Goal: Find contact information: Find contact information

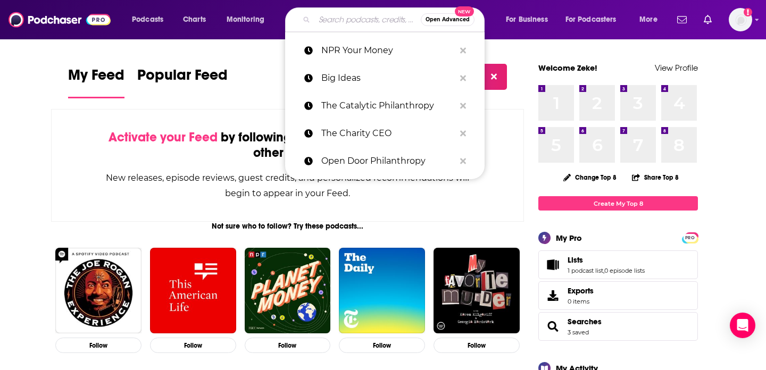
click at [376, 12] on input "Search podcasts, credits, & more..." at bounding box center [367, 19] width 106 height 17
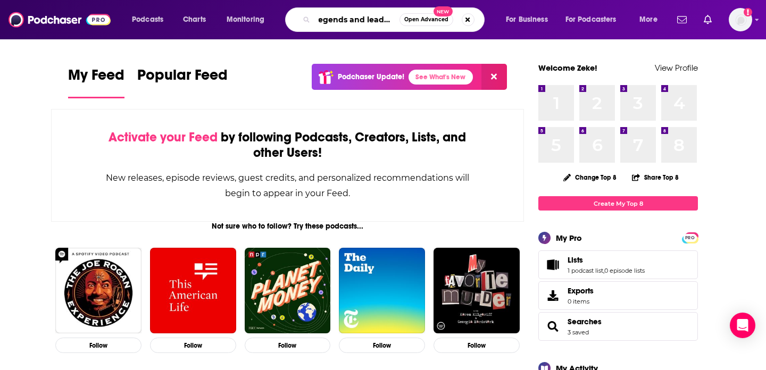
type input "legends and leaders"
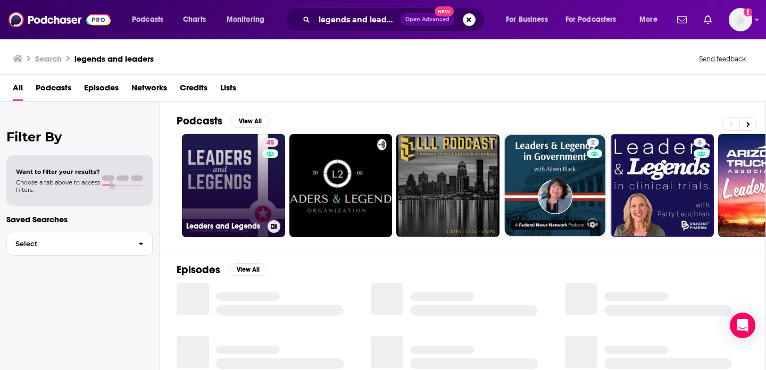
click at [236, 169] on link "45 Leaders and Legends" at bounding box center [233, 185] width 103 height 103
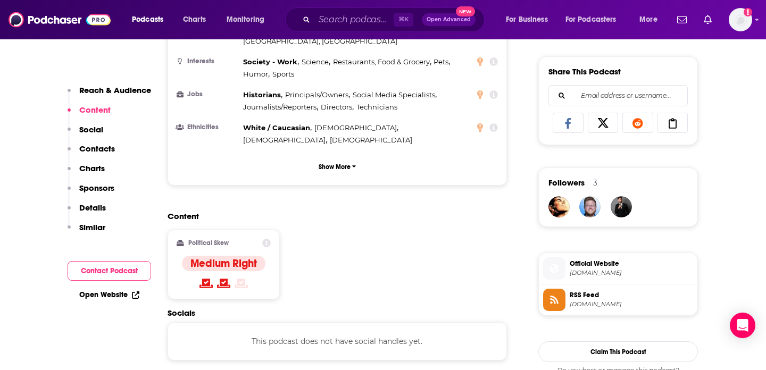
scroll to position [830, 0]
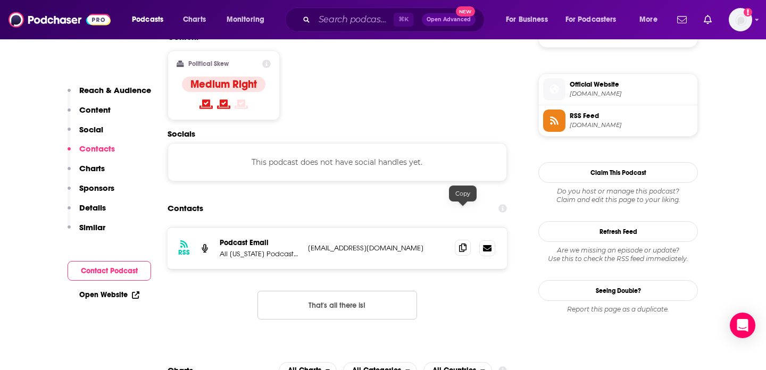
click at [463, 244] on icon at bounding box center [462, 248] width 7 height 9
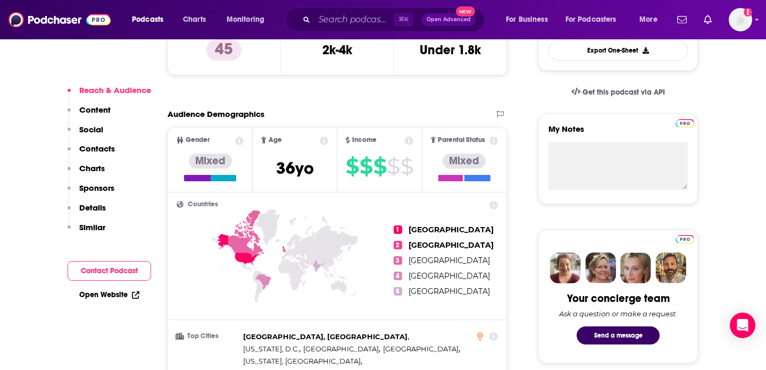
scroll to position [0, 0]
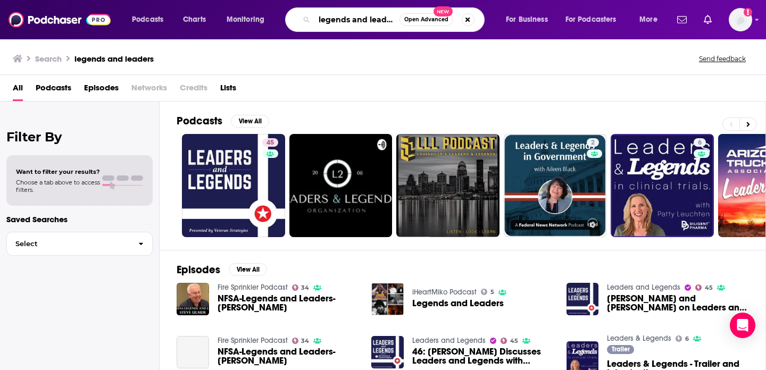
click at [336, 20] on input "legends and leaders" at bounding box center [356, 19] width 85 height 17
click at [369, 23] on input "legends and leaders" at bounding box center [356, 19] width 85 height 17
type input "legends n leaders"
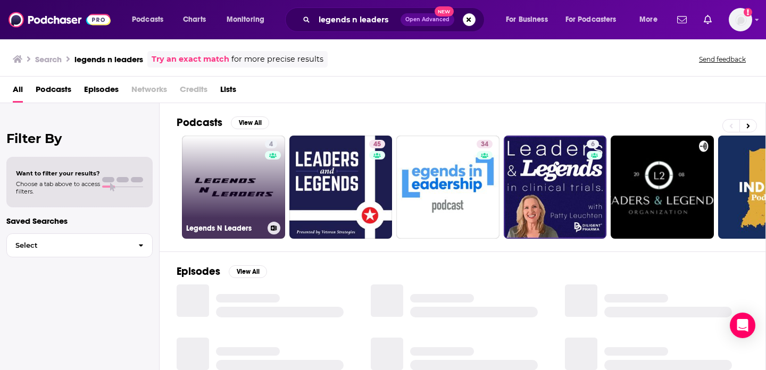
click at [228, 185] on link "4 Legends N Leaders" at bounding box center [233, 187] width 103 height 103
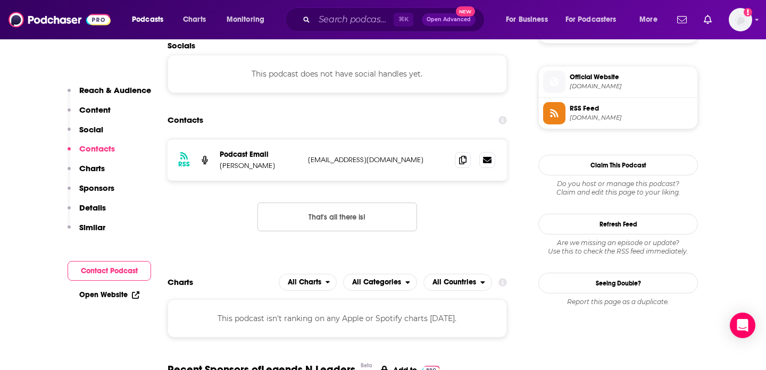
scroll to position [776, 0]
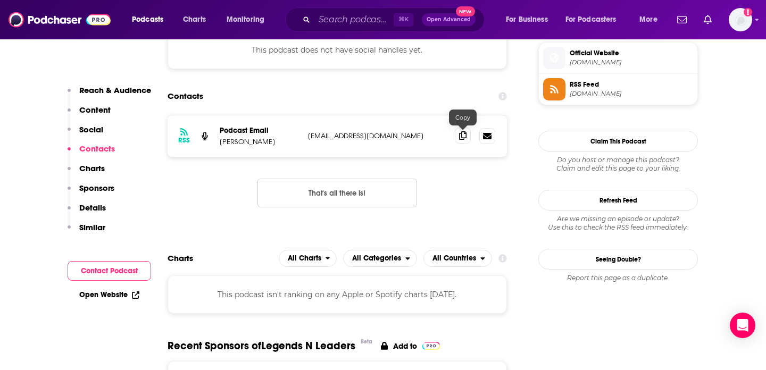
click at [461, 139] on icon at bounding box center [462, 135] width 7 height 9
click at [349, 22] on input "Search podcasts, credits, & more..." at bounding box center [353, 19] width 79 height 17
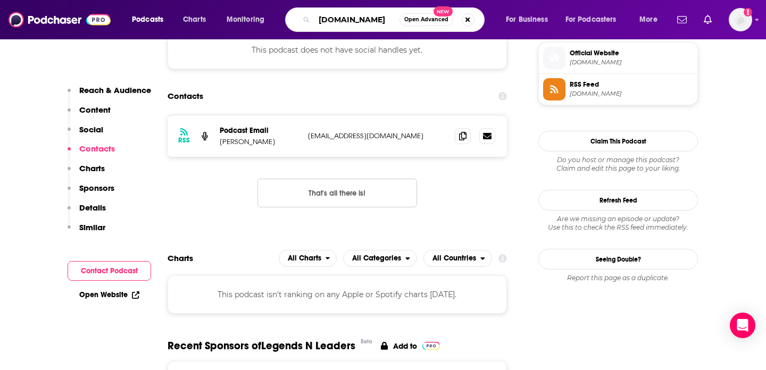
type input "[DOMAIN_NAME]"
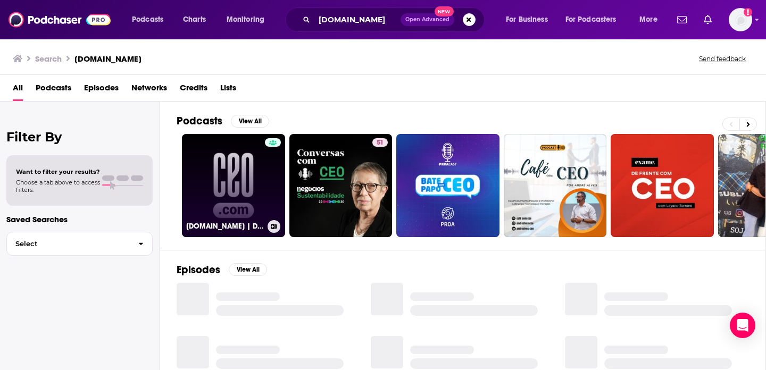
click at [229, 201] on link "CEO.com | Dispatches from the frontiers of leadership" at bounding box center [233, 185] width 103 height 103
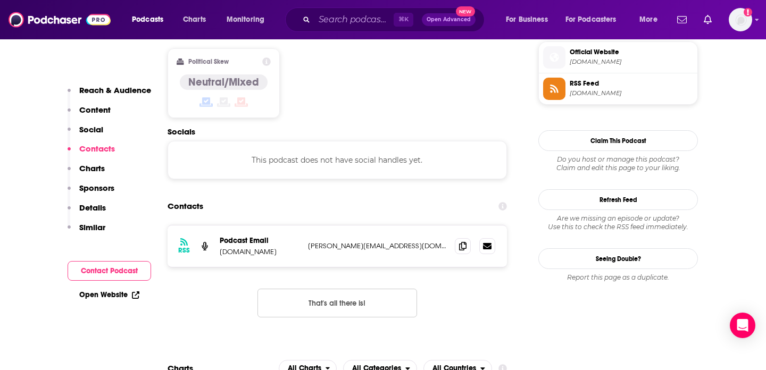
scroll to position [875, 0]
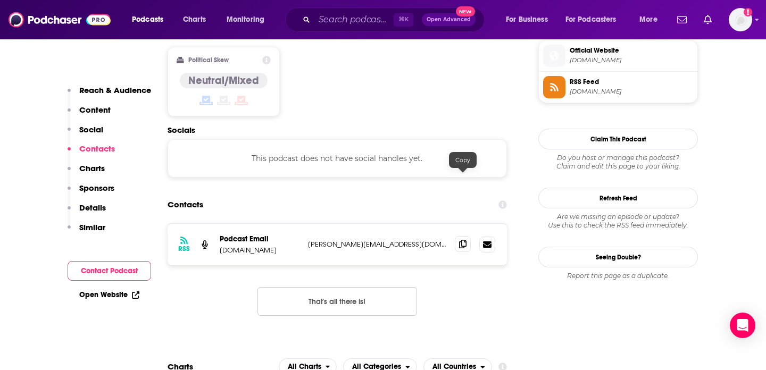
click at [459, 240] on icon at bounding box center [462, 244] width 7 height 9
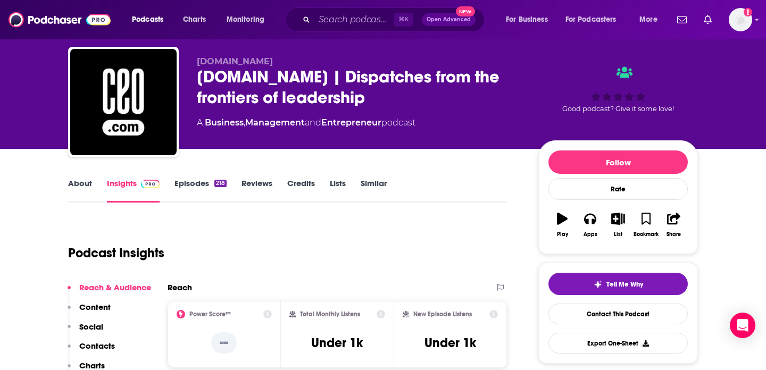
scroll to position [0, 0]
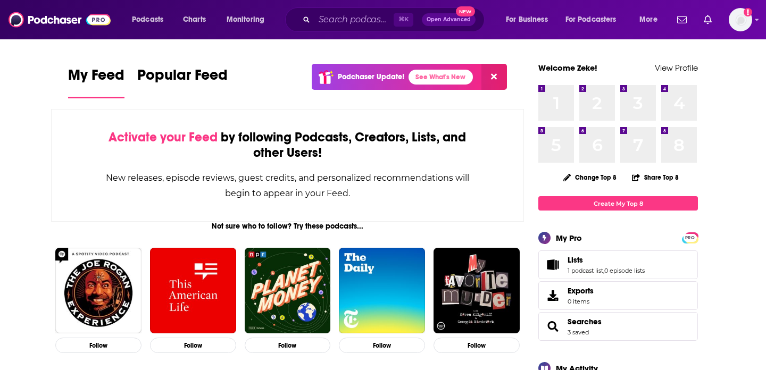
click at [324, 31] on div "⌘ K Open Advanced New" at bounding box center [385, 19] width 200 height 24
click at [324, 23] on input "Search podcasts, credits, & more..." at bounding box center [353, 19] width 79 height 17
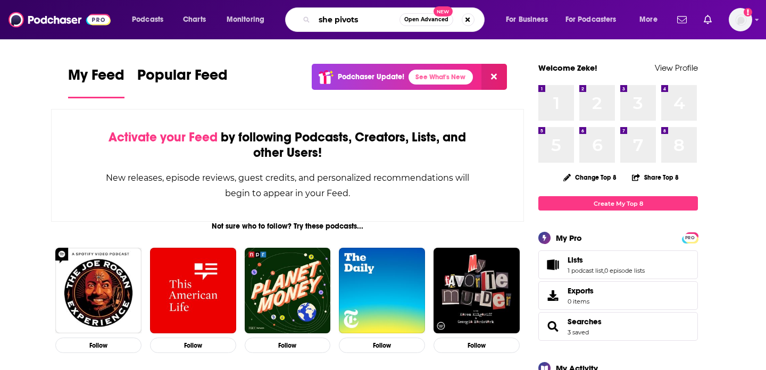
type input "she pivots"
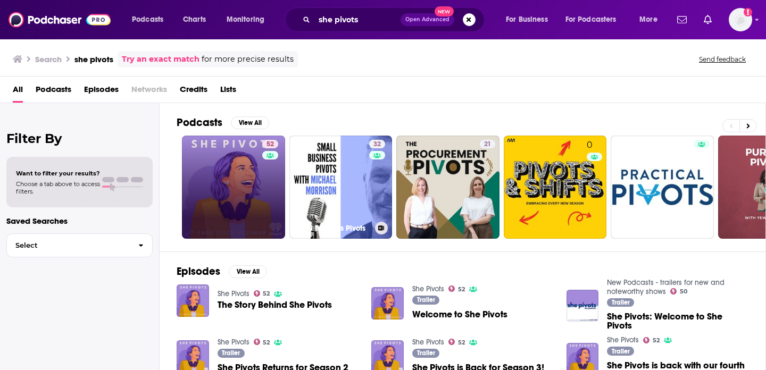
click at [251, 177] on link "52" at bounding box center [233, 187] width 103 height 103
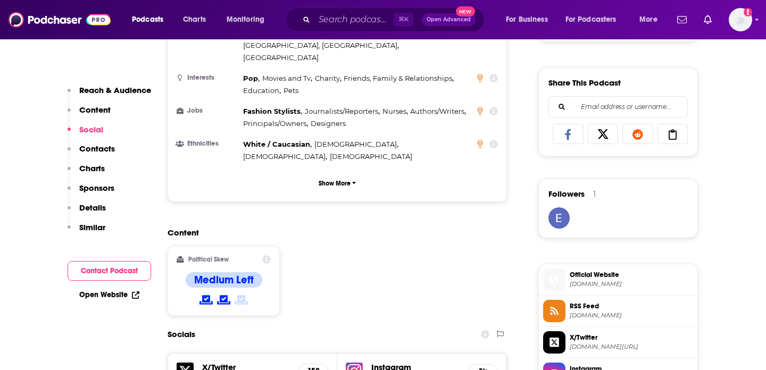
scroll to position [802, 0]
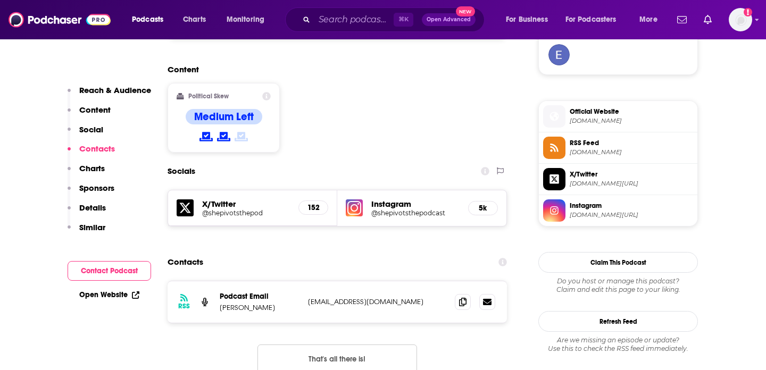
drag, startPoint x: 287, startPoint y: 253, endPoint x: 215, endPoint y: 253, distance: 72.4
click at [215, 281] on div "RSS Podcast Email [PERSON_NAME] [EMAIL_ADDRESS][DOMAIN_NAME] [EMAIL_ADDRESS][DO…" at bounding box center [337, 302] width 339 height 42
click at [272, 303] on p "[PERSON_NAME]" at bounding box center [260, 307] width 80 height 9
drag, startPoint x: 289, startPoint y: 253, endPoint x: 221, endPoint y: 253, distance: 68.6
click at [221, 303] on p "[PERSON_NAME]" at bounding box center [260, 307] width 80 height 9
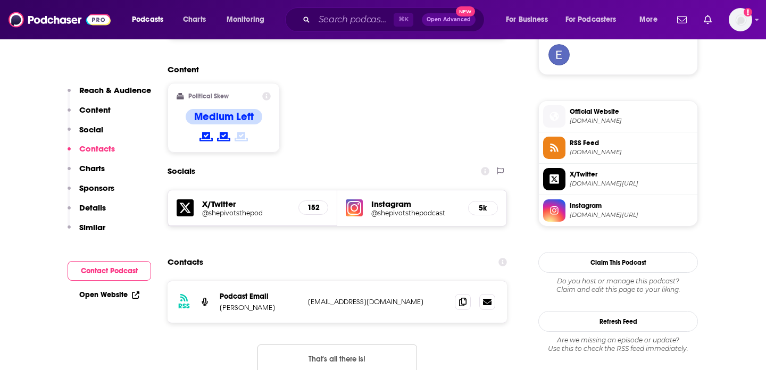
copy p "[PERSON_NAME]"
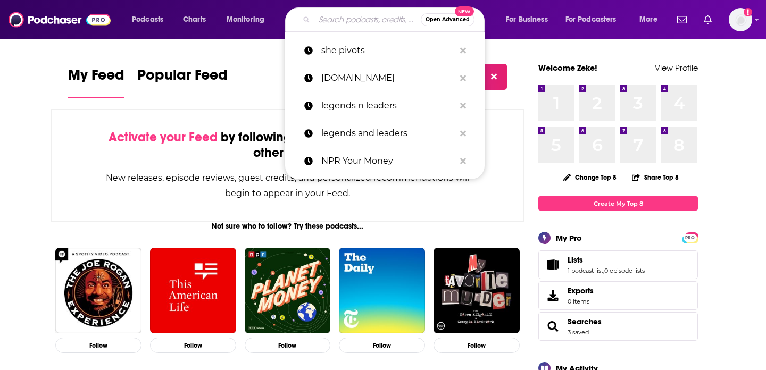
click at [382, 14] on input "Search podcasts, credits, & more..." at bounding box center [367, 19] width 106 height 17
click at [372, 51] on p "she pivots" at bounding box center [388, 51] width 134 height 28
type input "she pivots"
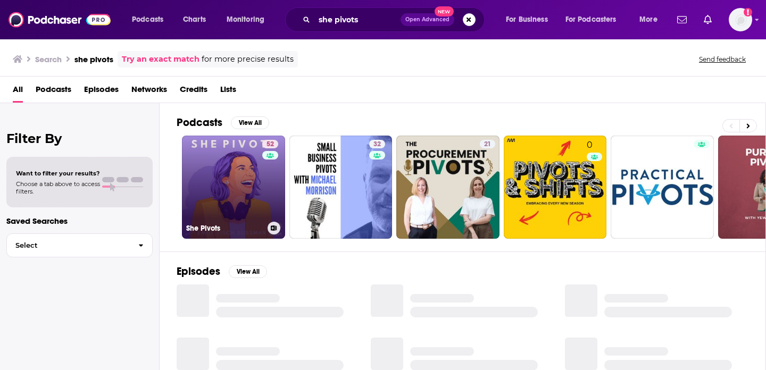
click at [217, 183] on link "52 She Pivots" at bounding box center [233, 187] width 103 height 103
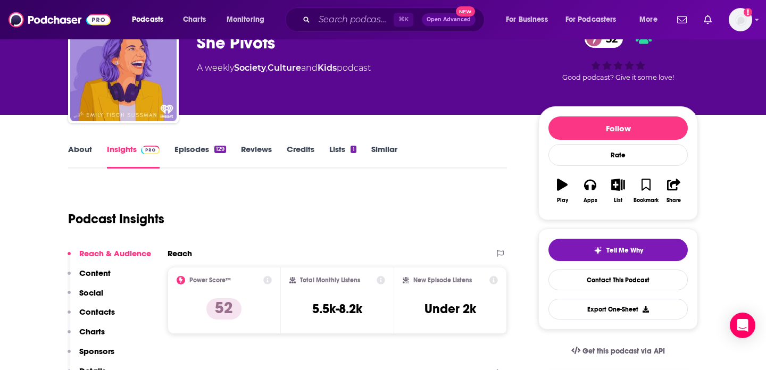
scroll to position [51, 0]
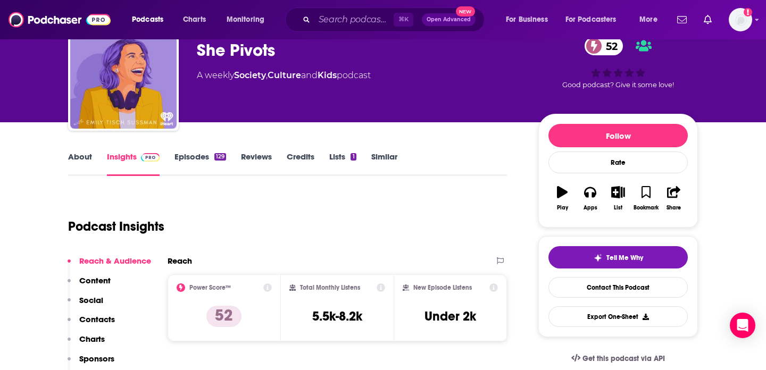
click at [73, 152] on link "About" at bounding box center [80, 164] width 24 height 24
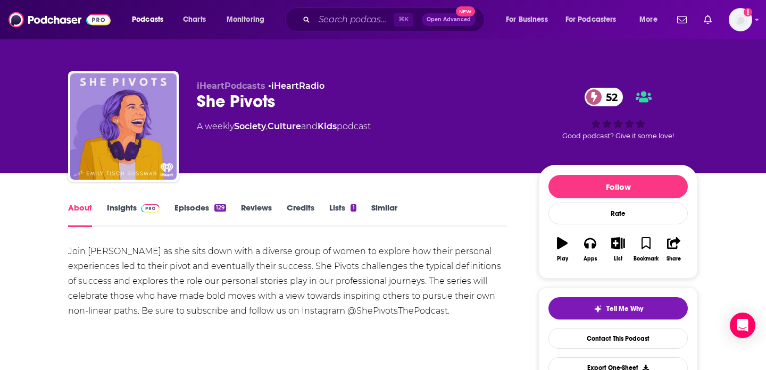
click at [265, 209] on link "Reviews" at bounding box center [256, 215] width 31 height 24
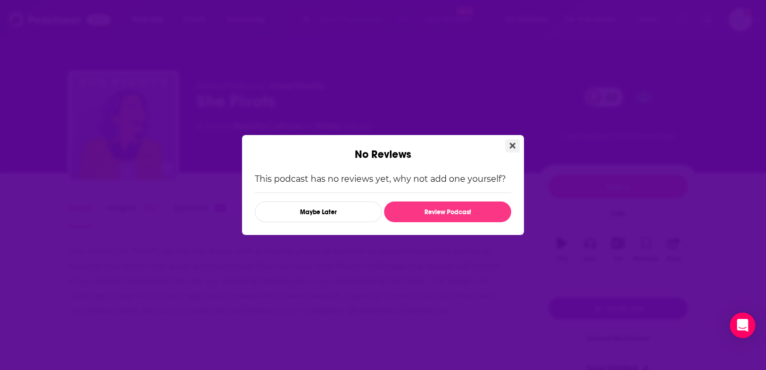
click at [516, 144] on button "Close" at bounding box center [512, 145] width 14 height 13
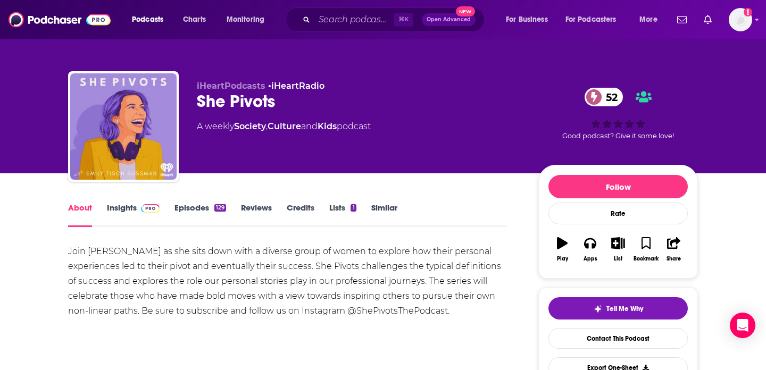
click at [335, 208] on link "Lists 1" at bounding box center [342, 215] width 27 height 24
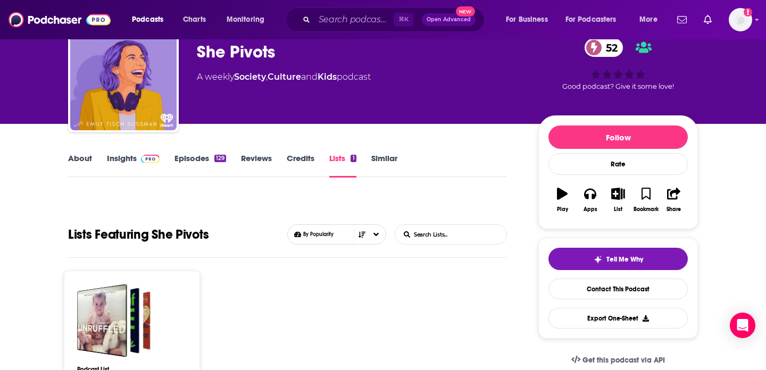
scroll to position [44, 0]
